Goal: Find specific page/section: Find specific page/section

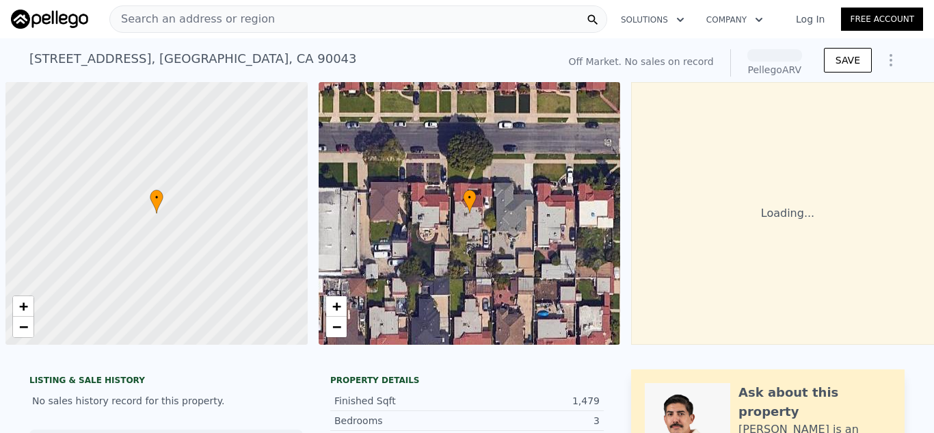
scroll to position [0, 5]
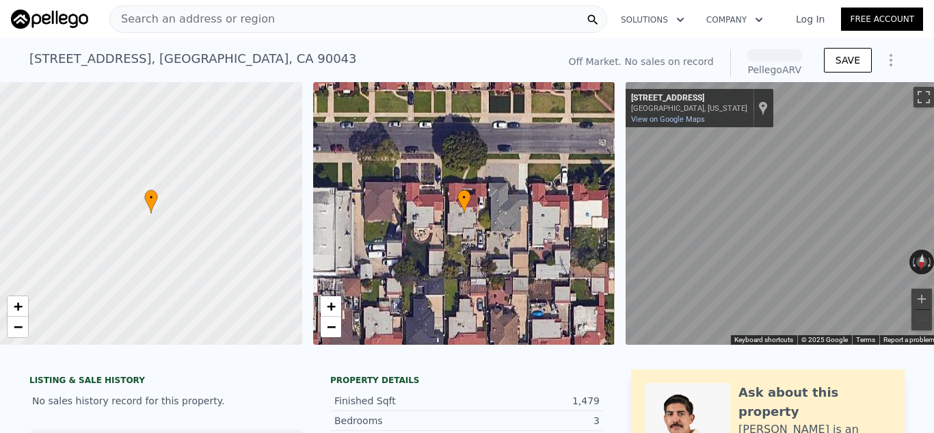
click at [250, 16] on span "Search an address or region" at bounding box center [192, 19] width 165 height 16
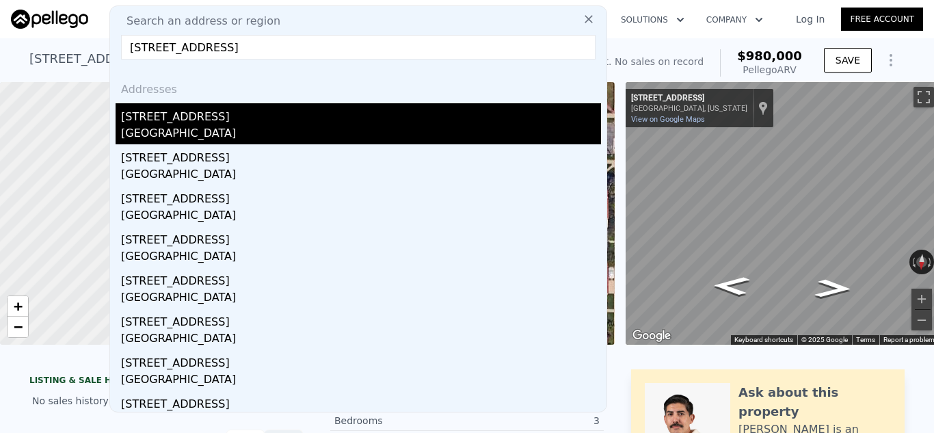
type input "205 E 64th St, Los Angeles, CA"
click at [237, 122] on div "[STREET_ADDRESS]" at bounding box center [361, 114] width 480 height 22
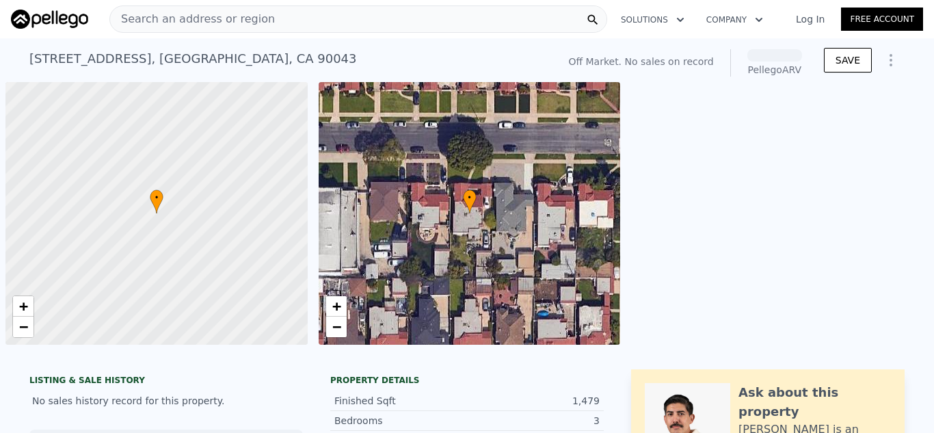
scroll to position [0, 5]
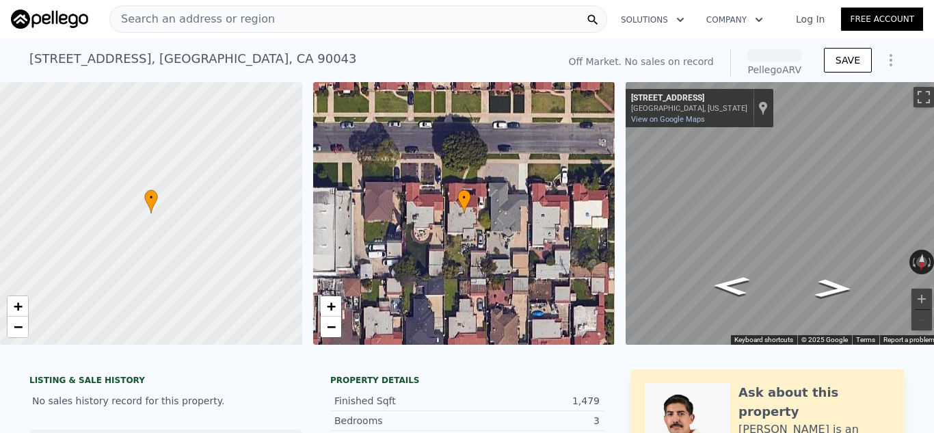
click at [265, 17] on div "Search an address or region" at bounding box center [358, 18] width 498 height 27
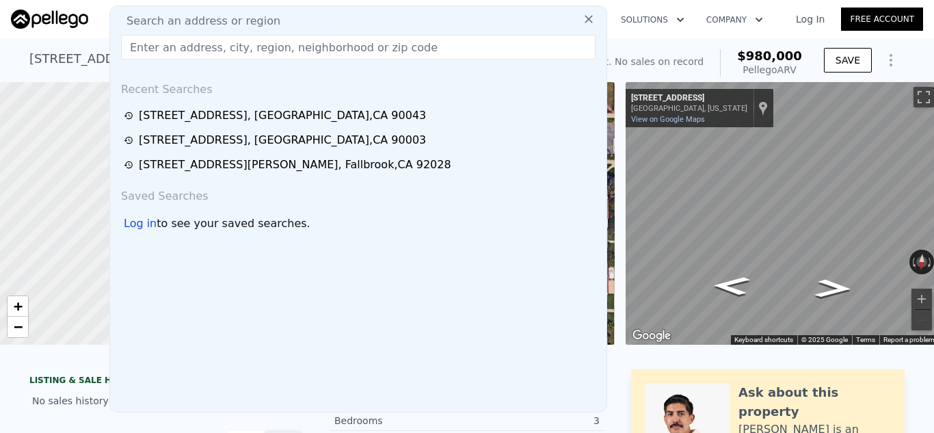
click at [265, 17] on div "Search an address or region" at bounding box center [358, 21] width 485 height 16
click at [267, 46] on input "text" at bounding box center [358, 47] width 475 height 25
paste input "[STREET_ADDRESS][PERSON_NAME]"
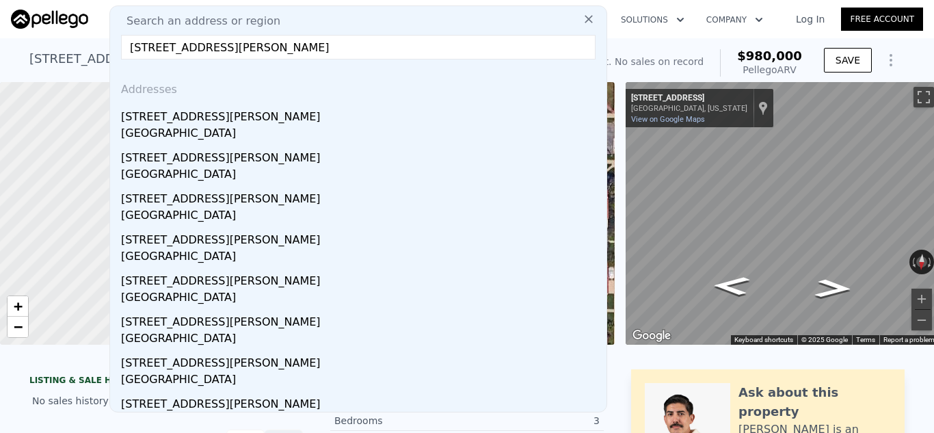
type input "[STREET_ADDRESS][PERSON_NAME]"
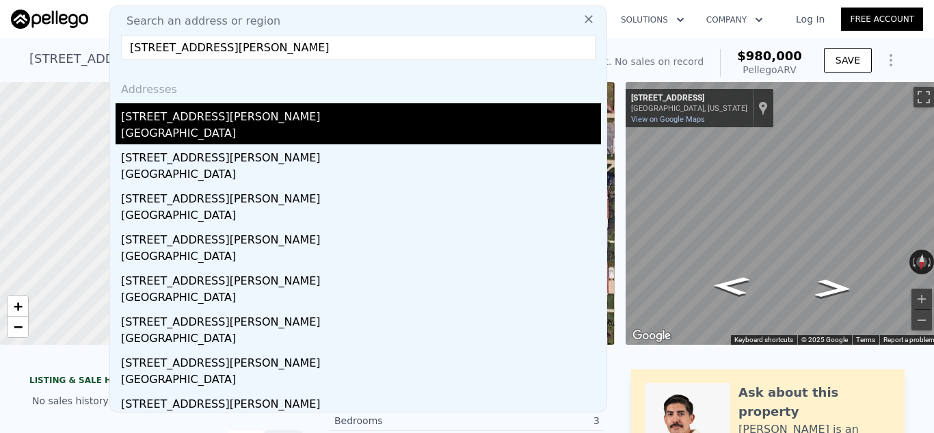
click at [254, 122] on div "[STREET_ADDRESS][PERSON_NAME]" at bounding box center [361, 114] width 480 height 22
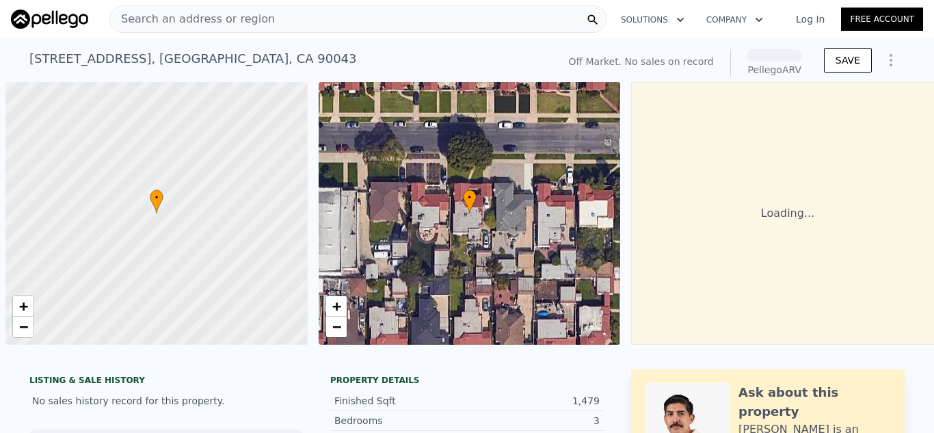
scroll to position [0, 5]
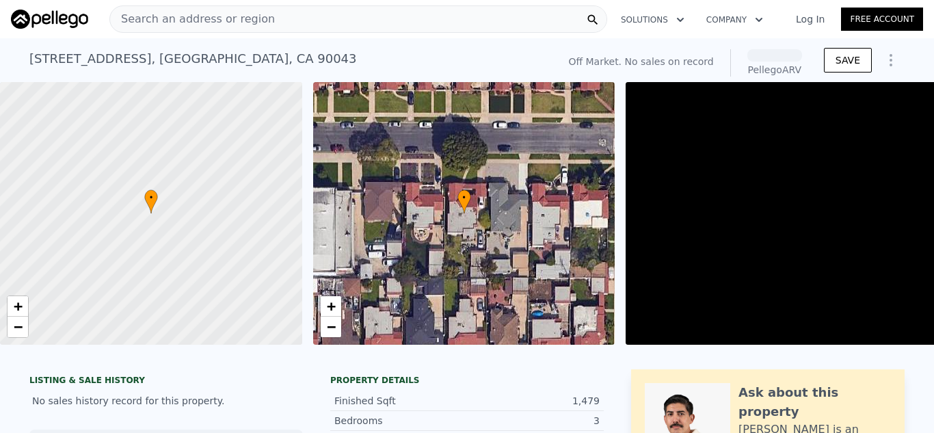
click at [303, 18] on div "Search an address or region" at bounding box center [358, 18] width 498 height 27
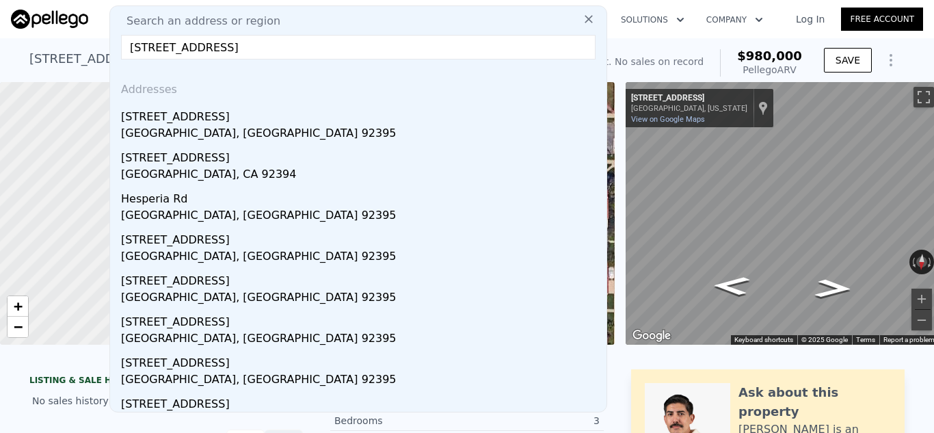
type input "[STREET_ADDRESS]"
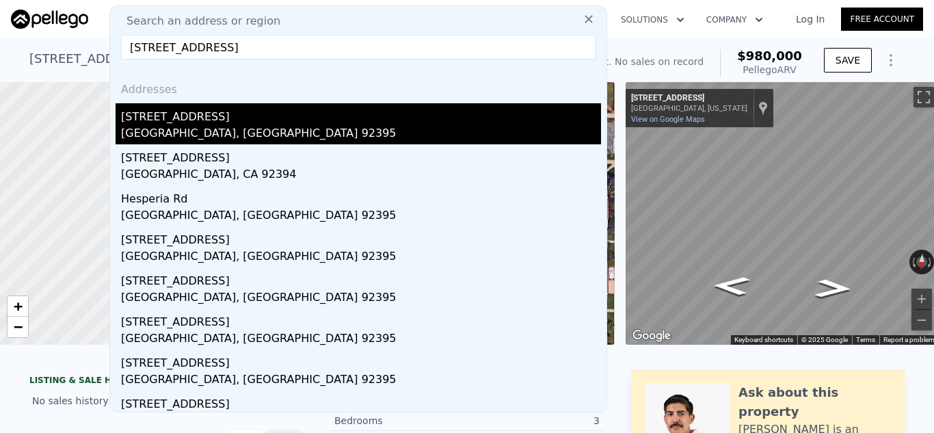
click at [257, 124] on div "[STREET_ADDRESS]" at bounding box center [361, 114] width 480 height 22
